Goal: Task Accomplishment & Management: Use online tool/utility

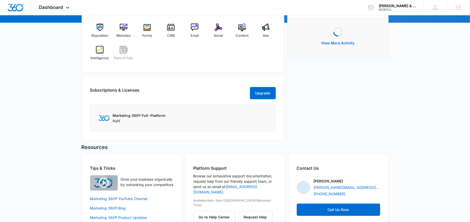
scroll to position [72, 0]
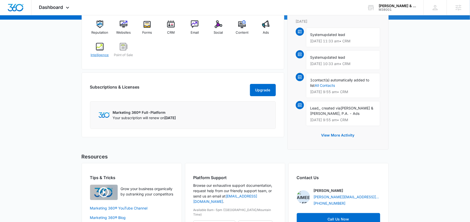
click at [99, 50] on img at bounding box center [100, 47] width 8 height 8
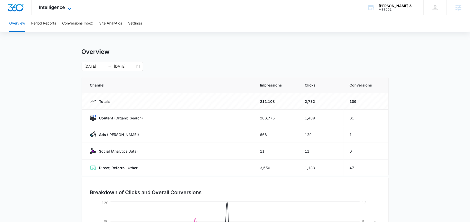
click at [51, 7] on span "Intelligence" at bounding box center [52, 7] width 26 height 5
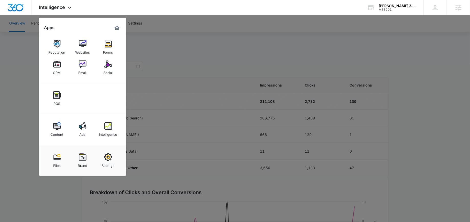
click at [145, 62] on div at bounding box center [235, 111] width 470 height 222
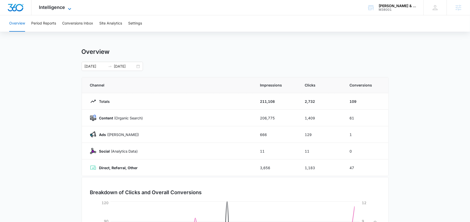
click at [53, 8] on span "Intelligence" at bounding box center [52, 7] width 26 height 5
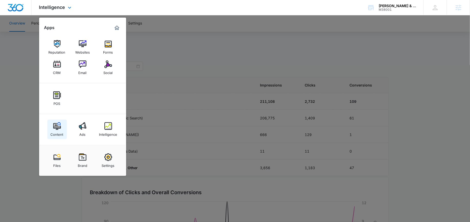
click at [60, 132] on div "Content" at bounding box center [57, 133] width 13 height 7
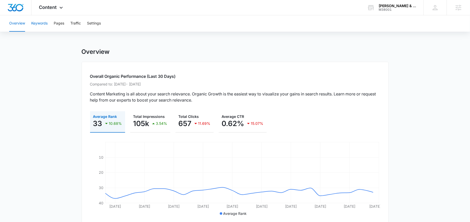
click at [41, 21] on button "Keywords" at bounding box center [39, 23] width 16 height 16
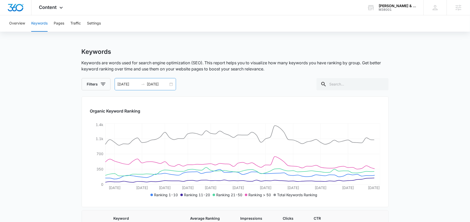
click at [174, 84] on div "[DATE] [DATE]" at bounding box center [145, 84] width 61 height 12
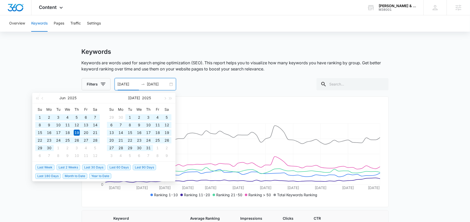
click at [105, 177] on span "Year to Date" at bounding box center [100, 177] width 22 height 6
type input "[DATE]"
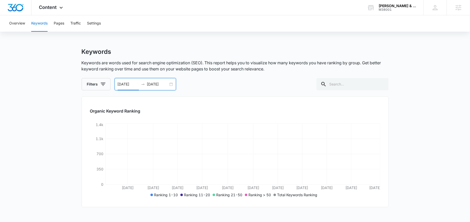
scroll to position [13, 0]
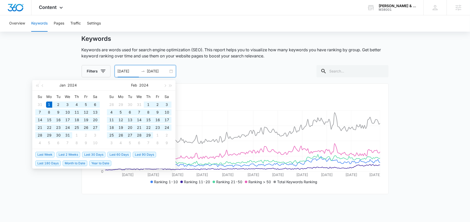
type input "[DATE]"
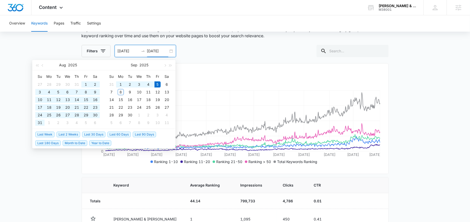
scroll to position [14, 0]
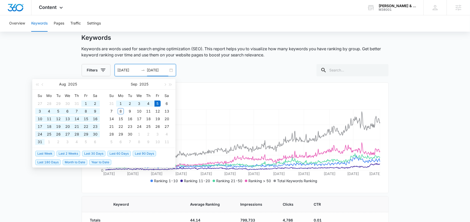
type input "[DATE]"
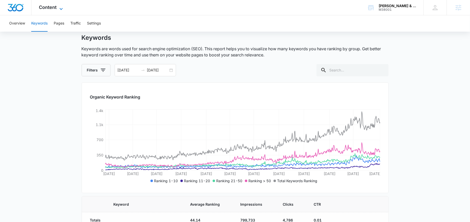
click at [54, 7] on span "Content" at bounding box center [48, 7] width 18 height 5
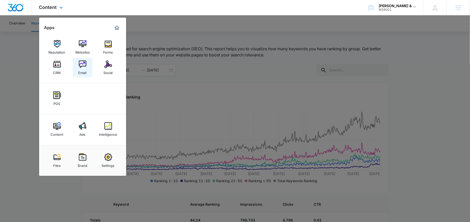
click at [83, 61] on img at bounding box center [83, 65] width 8 height 8
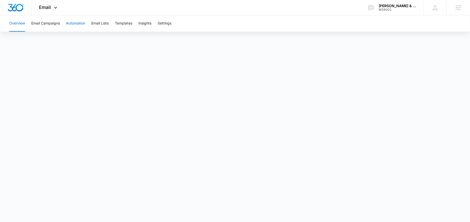
click at [72, 22] on button "Automation" at bounding box center [75, 23] width 19 height 16
click at [131, 22] on button "Templates" at bounding box center [123, 23] width 17 height 16
